Goal: Navigation & Orientation: Find specific page/section

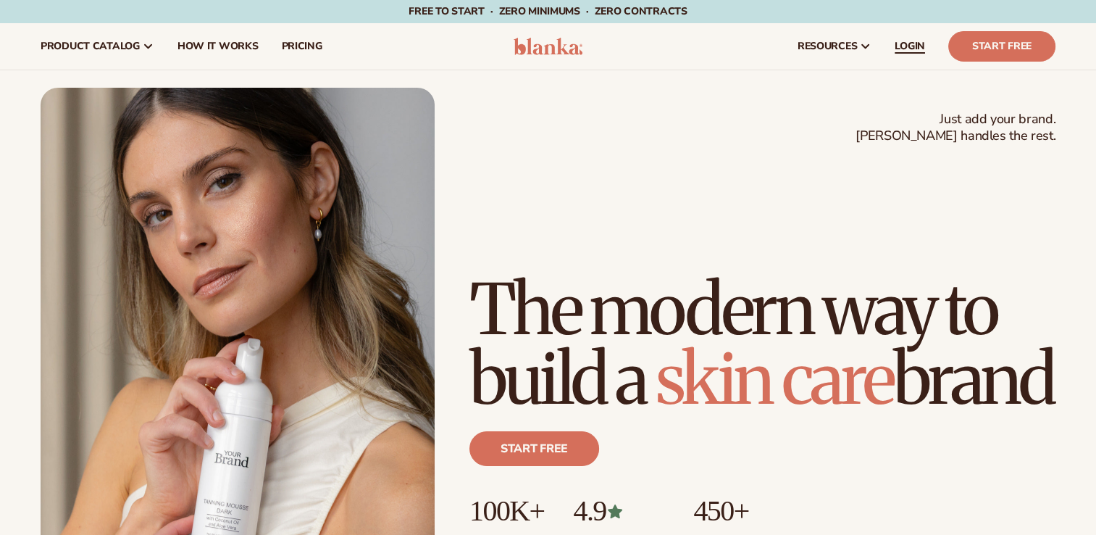
click at [901, 43] on span "LOGIN" at bounding box center [910, 47] width 30 height 12
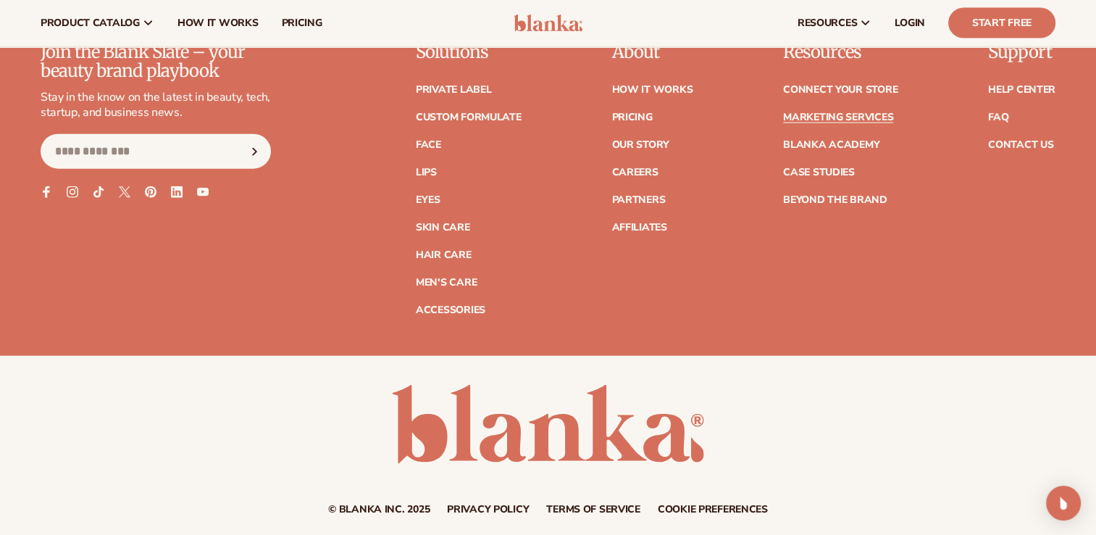
scroll to position [3387, 0]
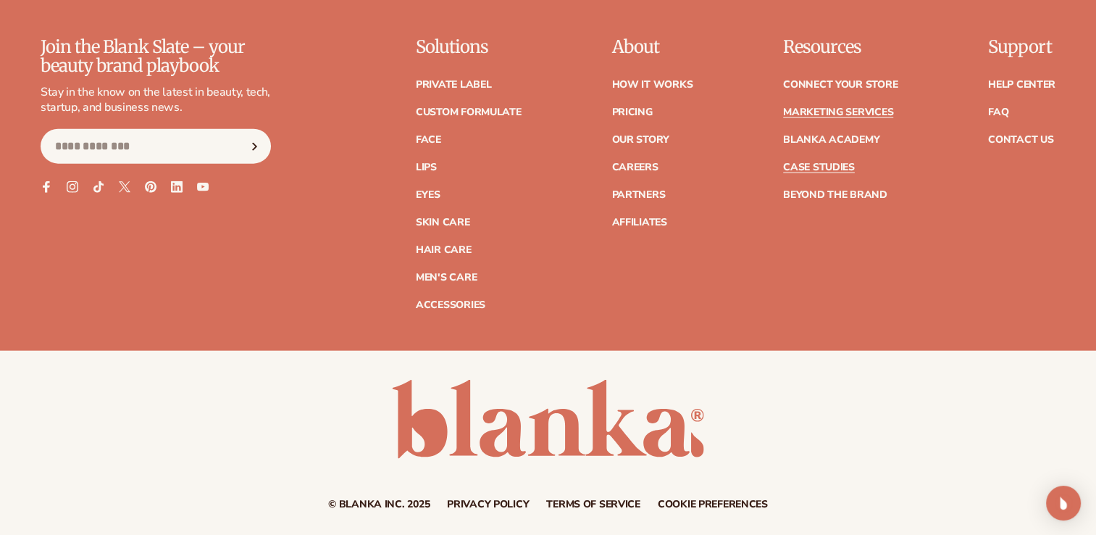
click at [797, 170] on link "Case Studies" at bounding box center [819, 167] width 72 height 10
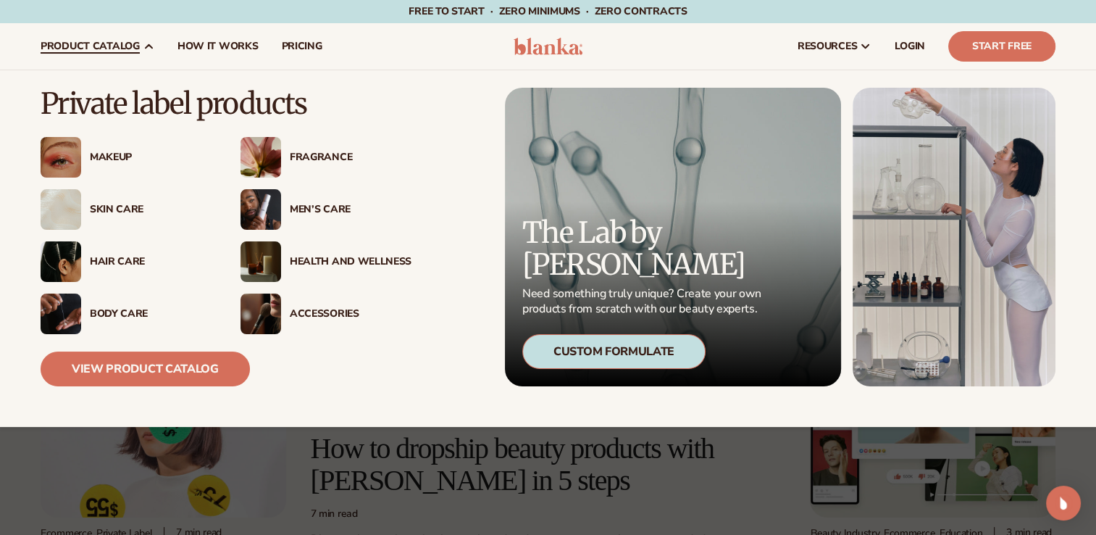
click at [109, 155] on div "Makeup" at bounding box center [151, 157] width 122 height 12
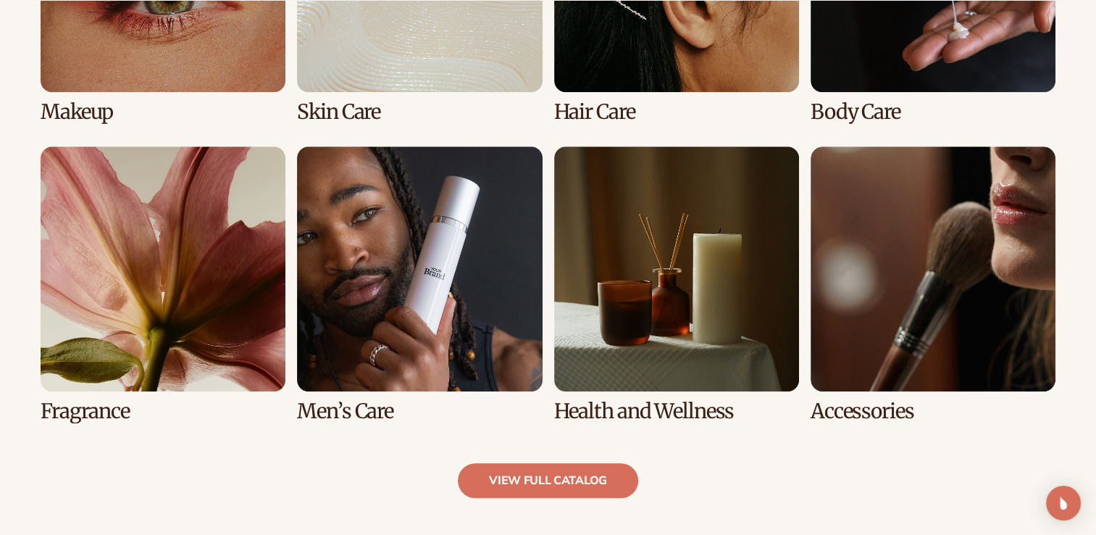
scroll to position [1591, 0]
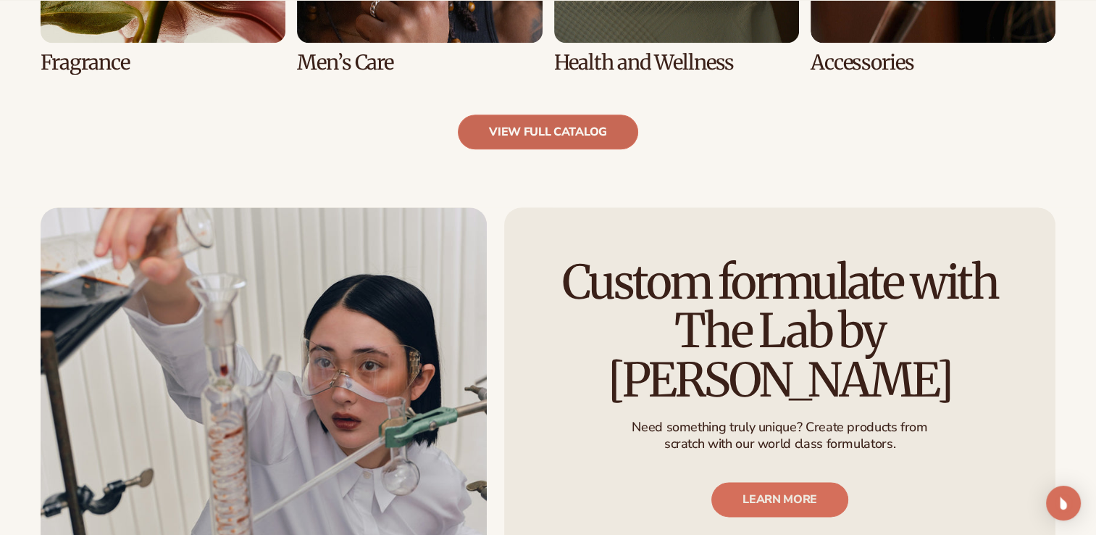
click at [538, 124] on link "view full catalog" at bounding box center [548, 131] width 180 height 35
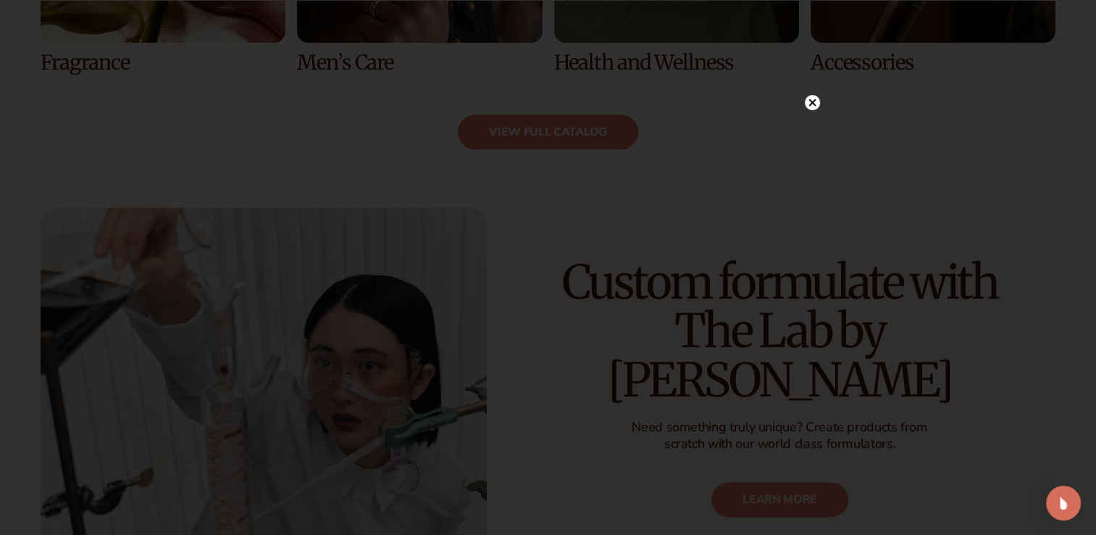
click at [814, 93] on div at bounding box center [812, 101] width 15 height 25
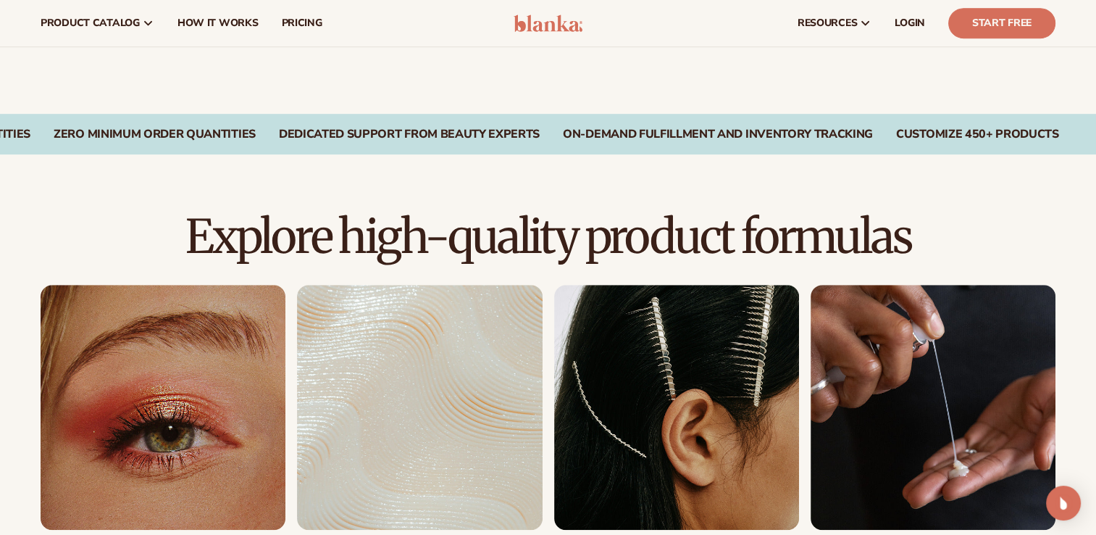
scroll to position [0, 0]
